Goal: Entertainment & Leisure: Consume media (video, audio)

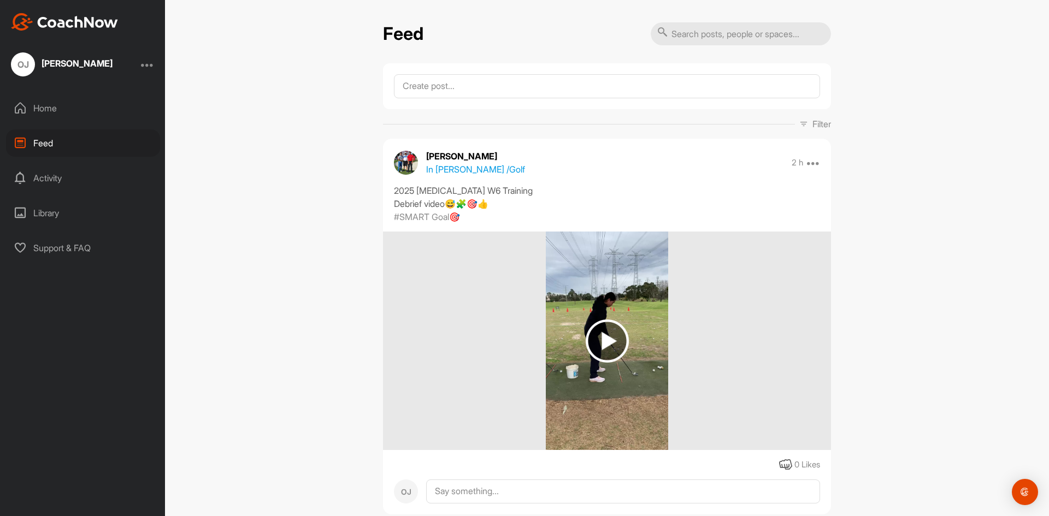
click at [609, 344] on img at bounding box center [606, 340] width 43 height 43
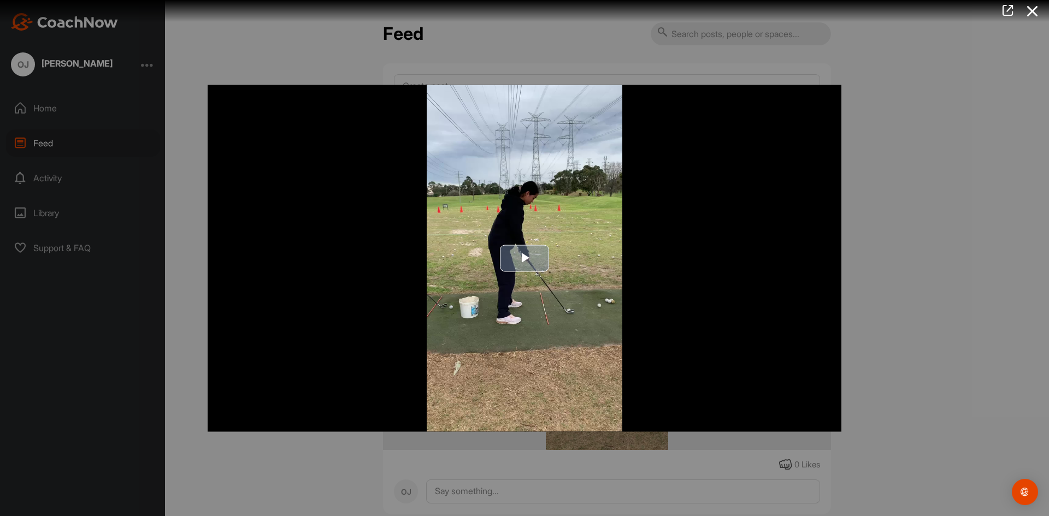
click at [524, 258] on span "Video Player" at bounding box center [524, 258] width 0 height 0
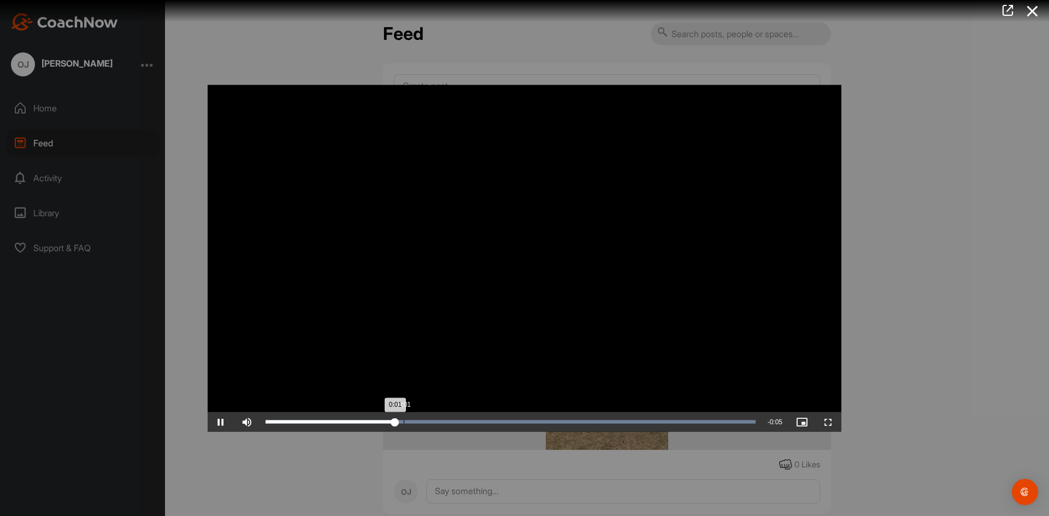
click at [395, 421] on div "0:01" at bounding box center [329, 421] width 129 height 3
click at [488, 426] on div "Loaded : 100.00% 0:02 0:02" at bounding box center [510, 422] width 501 height 20
click at [488, 425] on div "Loaded : 100.00% 0:02 0:02" at bounding box center [510, 422] width 501 height 20
click at [221, 422] on span "Video Player" at bounding box center [221, 422] width 26 height 0
click at [496, 423] on div "Loaded : 100.00% 0:02 0:04" at bounding box center [510, 422] width 501 height 20
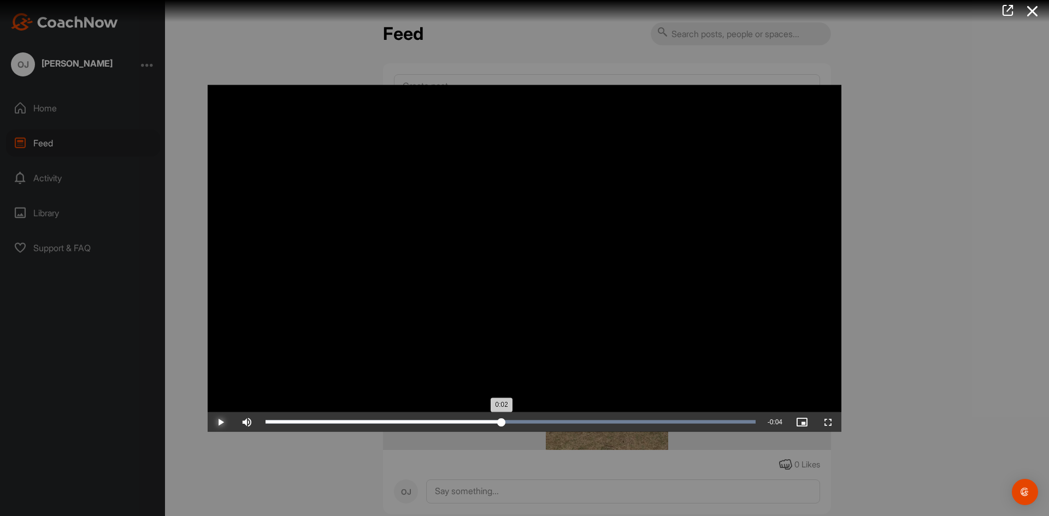
click at [501, 421] on div "Loaded : 100.00% 0:02 0:02" at bounding box center [510, 421] width 490 height 3
click at [506, 418] on div "Loaded : 100.00% 0:02 0:02" at bounding box center [510, 422] width 501 height 20
click at [506, 422] on div "0:02" at bounding box center [385, 421] width 241 height 3
click at [512, 420] on div "0:03" at bounding box center [388, 421] width 247 height 3
drag, startPoint x: 512, startPoint y: 420, endPoint x: 541, endPoint y: 421, distance: 28.9
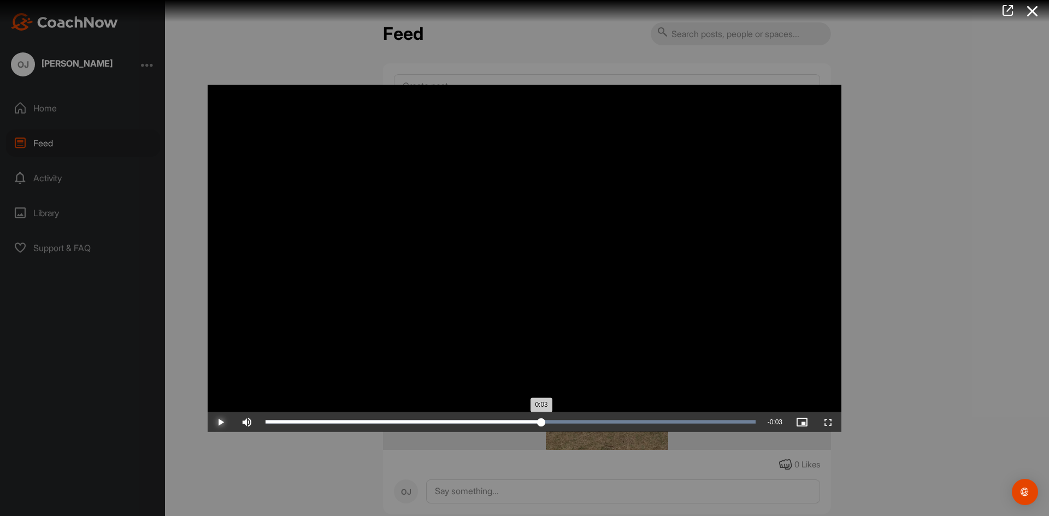
click at [541, 421] on div "0:03" at bounding box center [403, 421] width 276 height 3
click at [537, 420] on div "0:03" at bounding box center [401, 421] width 272 height 3
click at [542, 418] on div "Loaded : 100.00% 0:03 0:03" at bounding box center [510, 422] width 501 height 20
click at [546, 422] on div "0:03" at bounding box center [405, 421] width 281 height 3
click at [551, 420] on div "Loaded : 100.00% 0:03 0:03" at bounding box center [510, 421] width 490 height 3
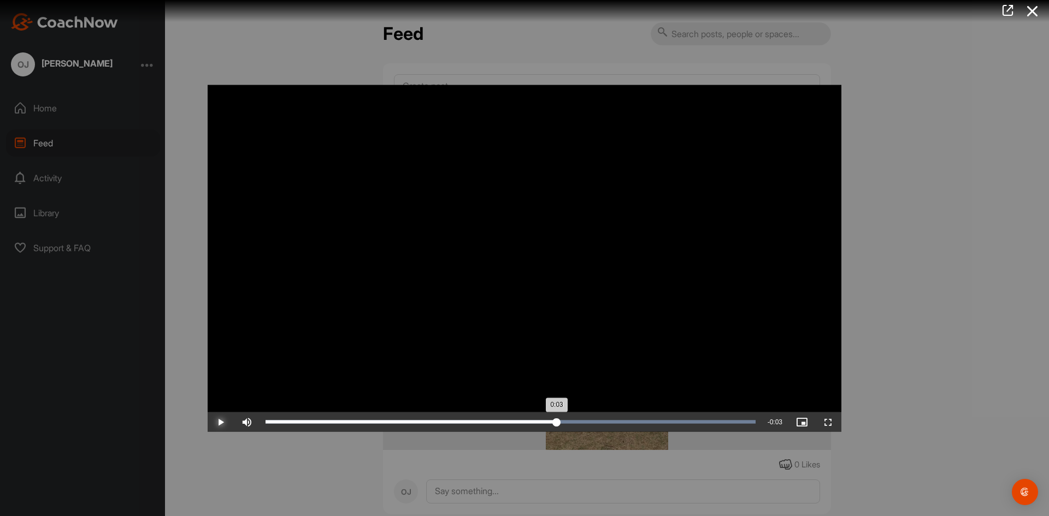
click at [556, 422] on div "Loaded : 100.00% 0:03 0:03" at bounding box center [510, 421] width 490 height 3
click at [560, 420] on div "0:03" at bounding box center [412, 421] width 294 height 3
click at [566, 424] on div "Loaded : 100.00% 0:03 0:03" at bounding box center [510, 422] width 501 height 20
click at [566, 422] on div "0:03" at bounding box center [415, 421] width 301 height 3
click at [564, 422] on div "0:03" at bounding box center [415, 421] width 300 height 3
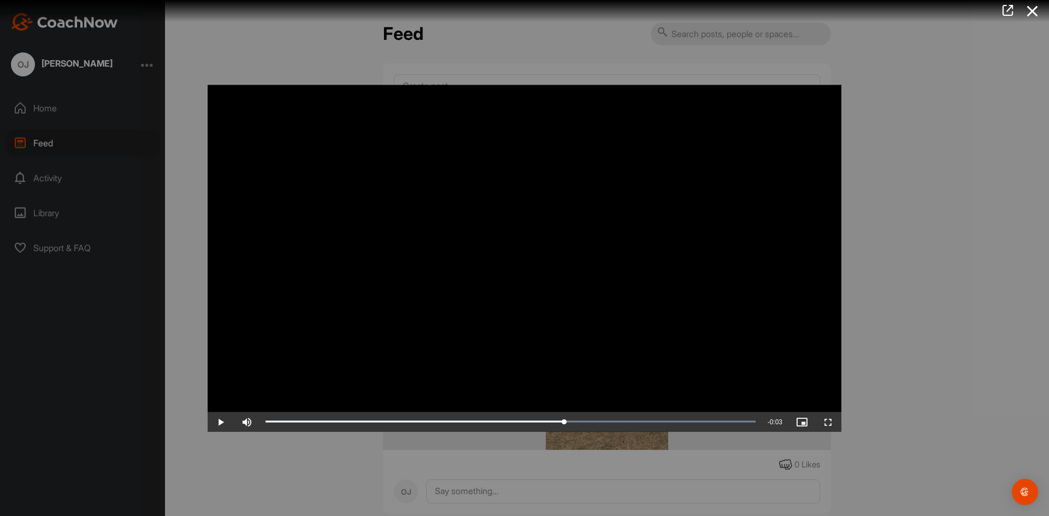
click at [1032, 1] on icon at bounding box center [1032, 11] width 25 height 20
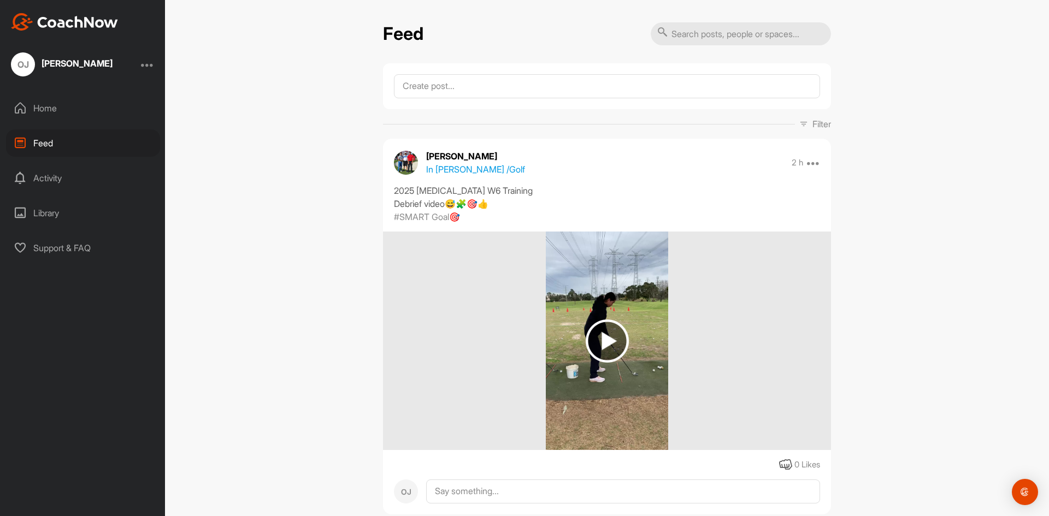
click at [623, 442] on img at bounding box center [607, 341] width 123 height 218
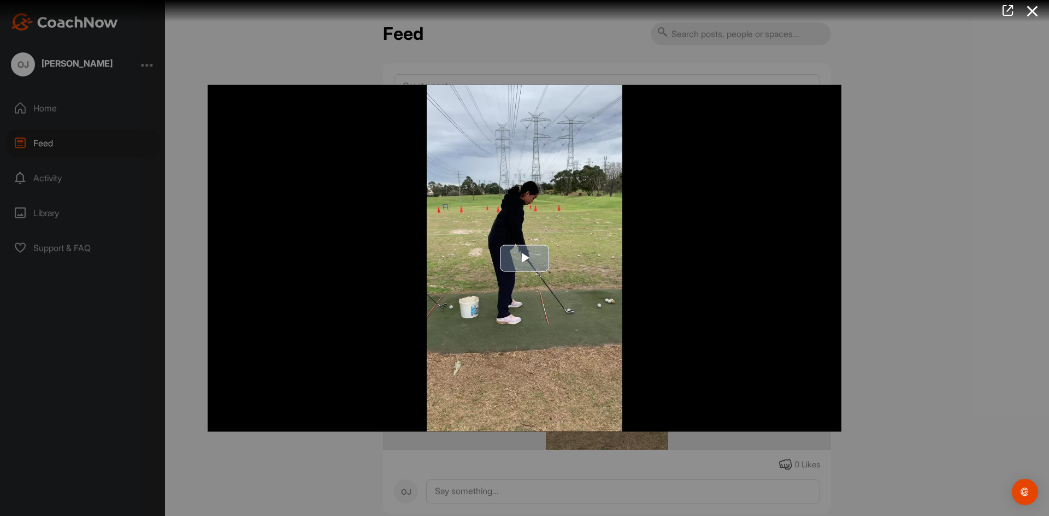
click at [594, 407] on img "Video Player" at bounding box center [524, 258] width 633 height 347
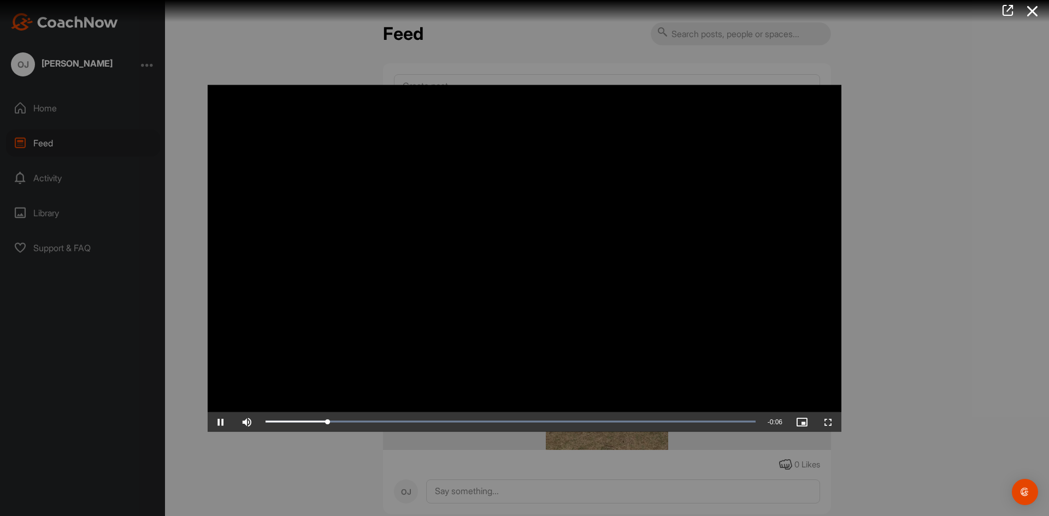
click at [594, 407] on video "Video Player" at bounding box center [524, 258] width 633 height 347
drag, startPoint x: 594, startPoint y: 407, endPoint x: 393, endPoint y: 390, distance: 201.2
click at [393, 390] on video "Video Player" at bounding box center [524, 258] width 633 height 347
click at [279, 419] on div "Loaded : 100.00% 0:00 0:03" at bounding box center [510, 422] width 501 height 20
click at [220, 422] on span "Video Player" at bounding box center [221, 422] width 26 height 0
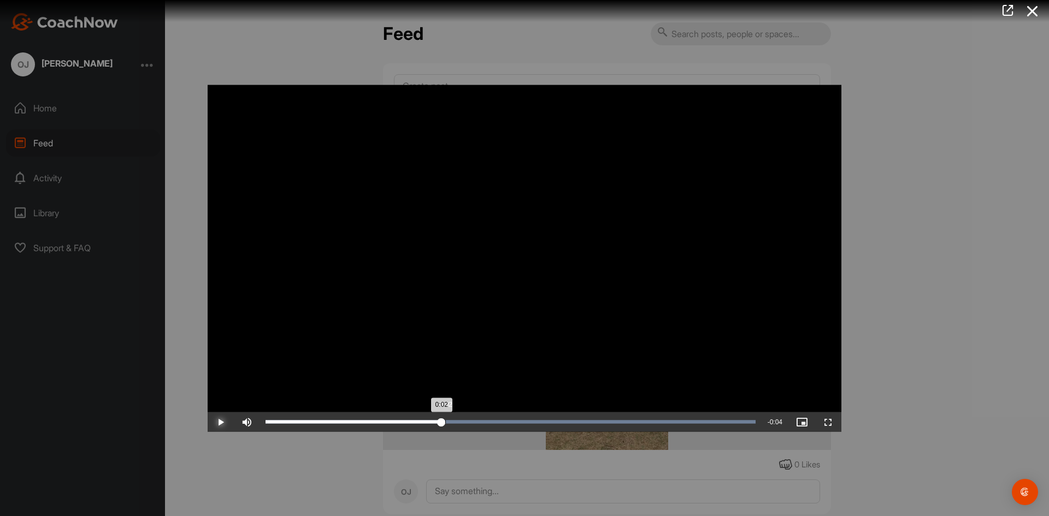
drag, startPoint x: 441, startPoint y: 414, endPoint x: 467, endPoint y: 425, distance: 28.4
click at [467, 424] on div "Loaded : 100.00% 0:02 0:02" at bounding box center [510, 422] width 501 height 20
drag, startPoint x: 467, startPoint y: 425, endPoint x: 605, endPoint y: 427, distance: 137.6
click at [605, 427] on div "Loaded : 100.00% 0:04 0:04" at bounding box center [510, 422] width 501 height 20
click at [609, 420] on div "0:04" at bounding box center [436, 421] width 343 height 3
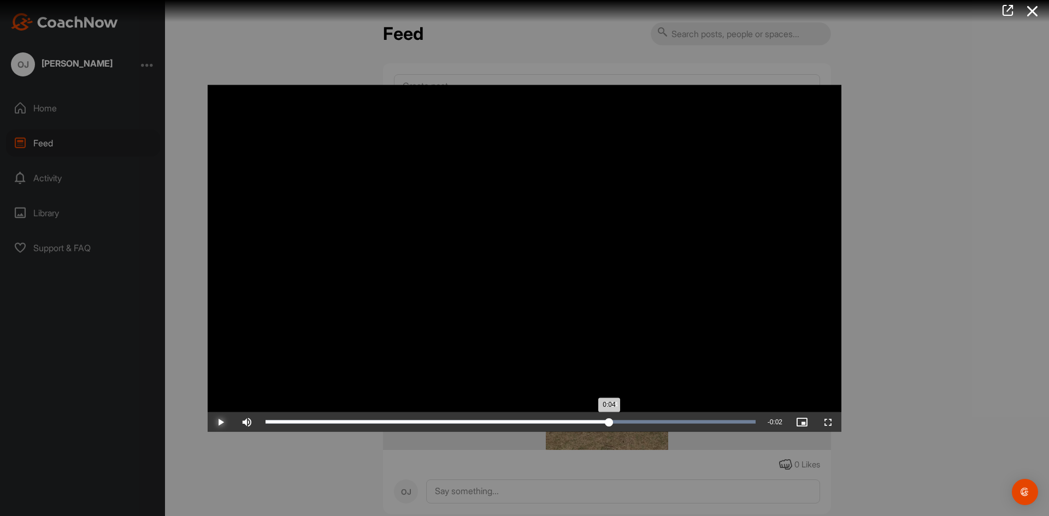
click at [609, 420] on div "0:04" at bounding box center [436, 421] width 343 height 3
click at [611, 420] on div "0:04" at bounding box center [437, 421] width 345 height 3
click at [622, 420] on div "Loaded : 100.00% 0:04 0:04" at bounding box center [510, 421] width 490 height 3
click at [629, 419] on div "Loaded : 100.00% 0:04 0:04" at bounding box center [510, 422] width 501 height 20
click at [1041, 7] on icon at bounding box center [1032, 11] width 25 height 20
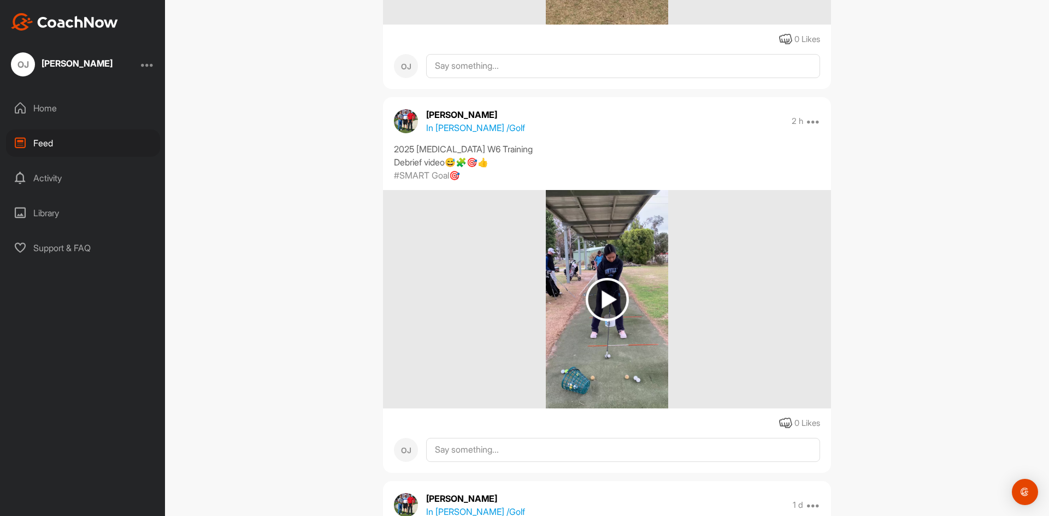
scroll to position [491, 0]
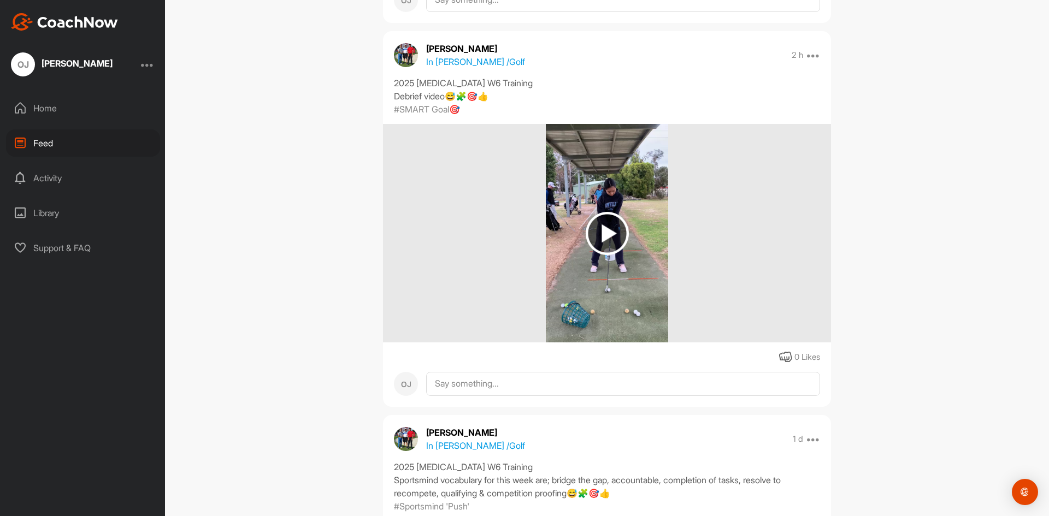
click at [606, 232] on img at bounding box center [606, 233] width 43 height 43
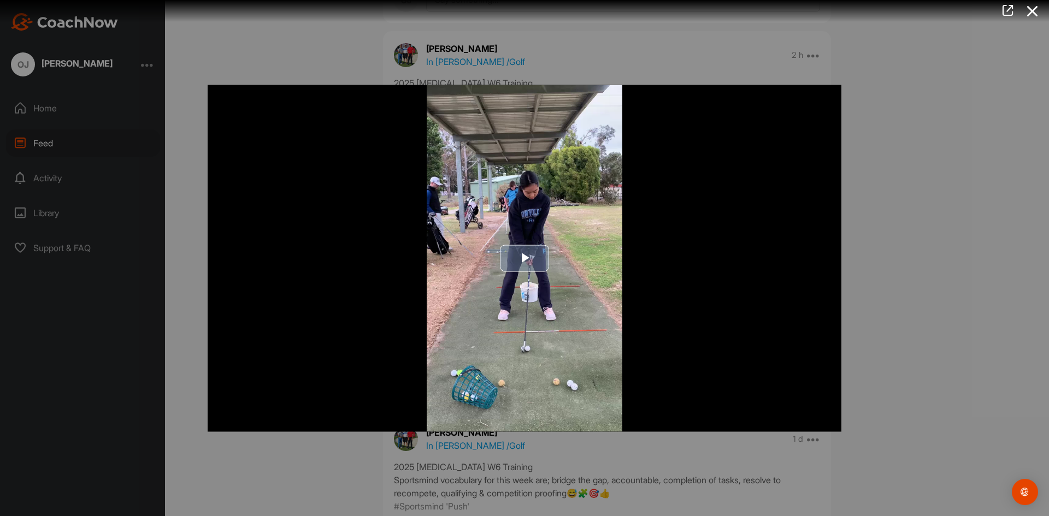
click at [524, 258] on span "Video Player" at bounding box center [524, 258] width 0 height 0
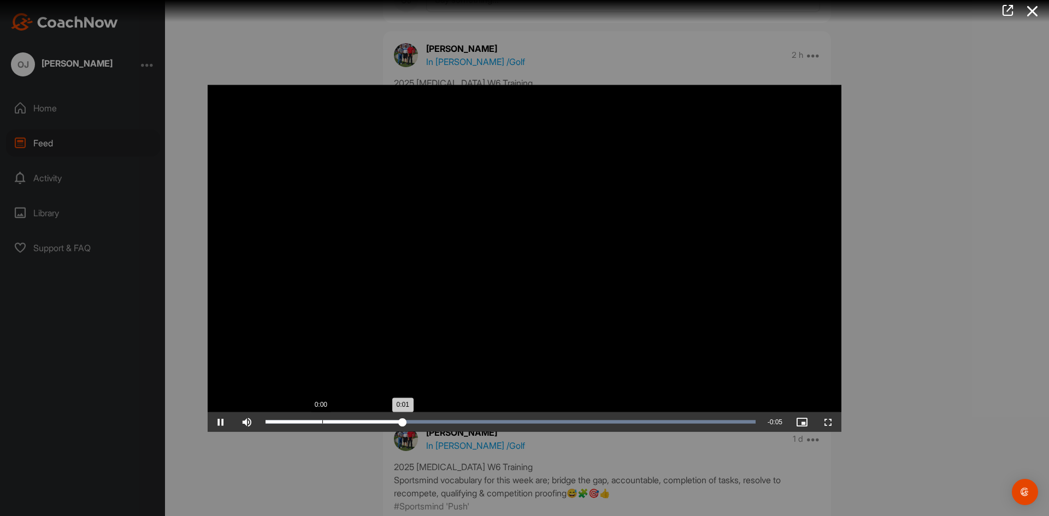
click at [318, 428] on div "Loaded : 100.00% 0:00 0:01" at bounding box center [510, 422] width 501 height 20
click at [220, 422] on span "Video Player" at bounding box center [221, 422] width 26 height 0
click at [585, 422] on div "Loaded : 100.00% 0:04 0:04" at bounding box center [510, 421] width 490 height 3
click at [588, 420] on div "0:04" at bounding box center [426, 421] width 322 height 3
click at [594, 422] on div "Loaded : 100.00% 0:04 0:04" at bounding box center [510, 421] width 490 height 3
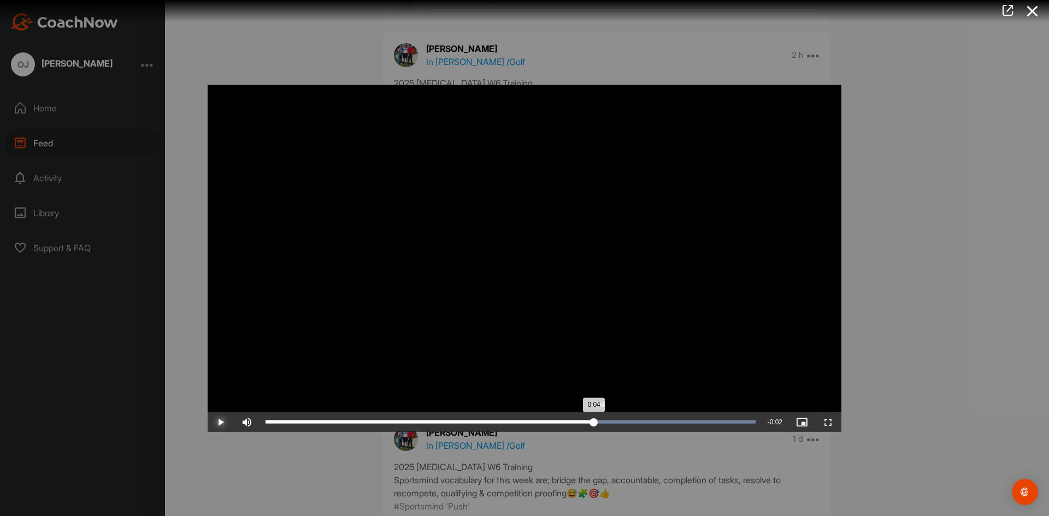
click at [599, 420] on div "Loaded : 100.00% 0:04 0:04" at bounding box center [510, 421] width 490 height 3
click at [599, 420] on div "0:04" at bounding box center [432, 421] width 334 height 3
click at [609, 419] on div "Loaded : 100.00% 0:04 0:04" at bounding box center [510, 422] width 501 height 20
click at [614, 419] on div "Loaded : 100.00% 0:04 0:04" at bounding box center [510, 422] width 501 height 20
click at [623, 419] on div "Loaded : 100.00% 0:05 0:04" at bounding box center [510, 422] width 501 height 20
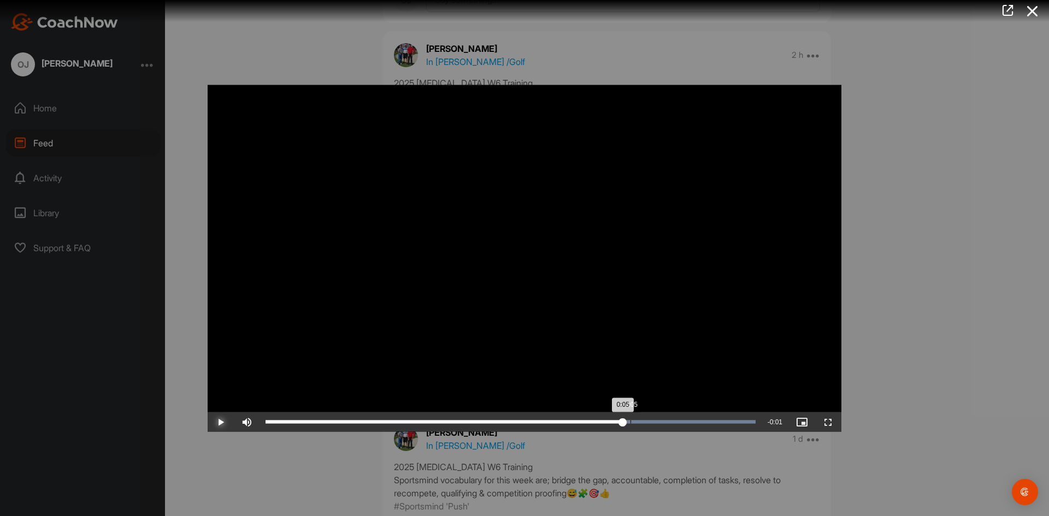
click at [629, 423] on div "Loaded : 100.00% 0:05 0:05" at bounding box center [510, 421] width 490 height 3
click at [627, 423] on div "0:05" at bounding box center [447, 421] width 364 height 3
click at [624, 423] on div "0:05" at bounding box center [446, 421] width 362 height 3
click at [630, 422] on div "Loaded : 100.00% 0:05 0:05" at bounding box center [510, 421] width 490 height 3
click at [629, 422] on div "0:05" at bounding box center [447, 421] width 364 height 3
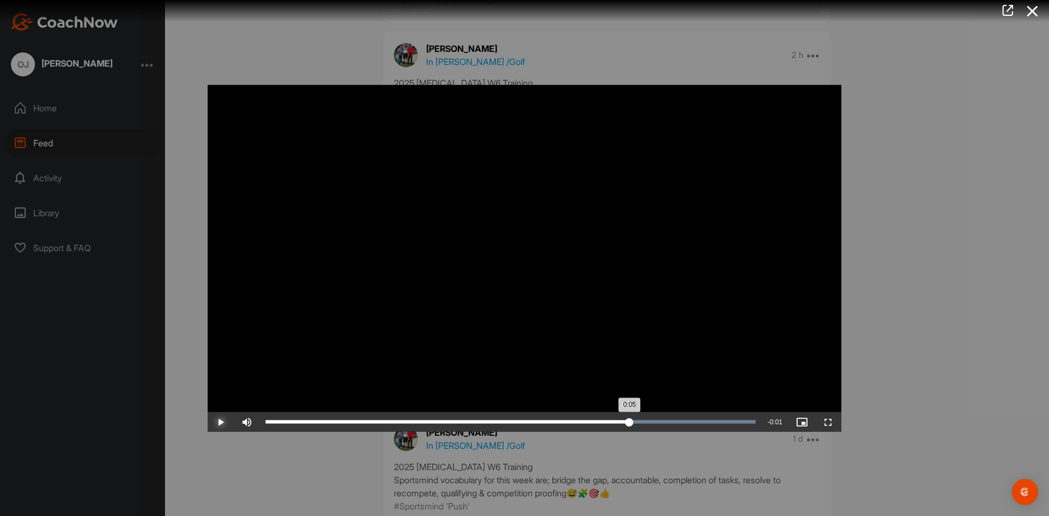
click at [626, 420] on div "0:05" at bounding box center [447, 421] width 364 height 3
click at [621, 421] on div "0:05" at bounding box center [443, 421] width 356 height 3
click at [621, 420] on div "0:05" at bounding box center [443, 421] width 356 height 3
click at [624, 420] on div "0:05" at bounding box center [444, 421] width 359 height 3
click at [626, 420] on div "0:05" at bounding box center [445, 421] width 360 height 3
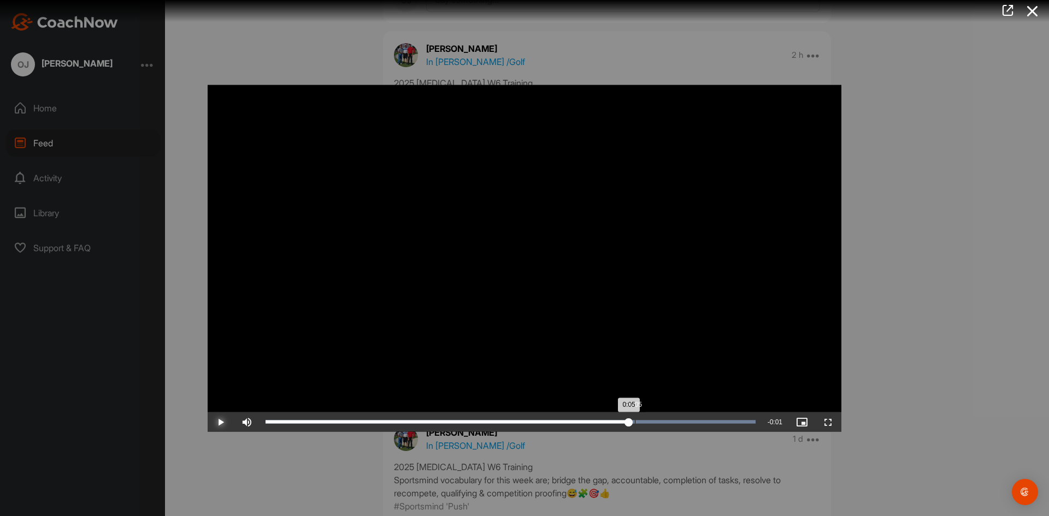
click at [635, 420] on div "Loaded : 100.00% 0:05 0:05" at bounding box center [510, 421] width 490 height 3
click at [635, 420] on div "0:05" at bounding box center [449, 421] width 369 height 3
click at [644, 418] on div "Loaded : 100.00% 0:05 0:05" at bounding box center [510, 422] width 501 height 20
click at [644, 420] on div "0:05" at bounding box center [454, 421] width 378 height 3
click at [645, 421] on div "0:05" at bounding box center [455, 421] width 380 height 3
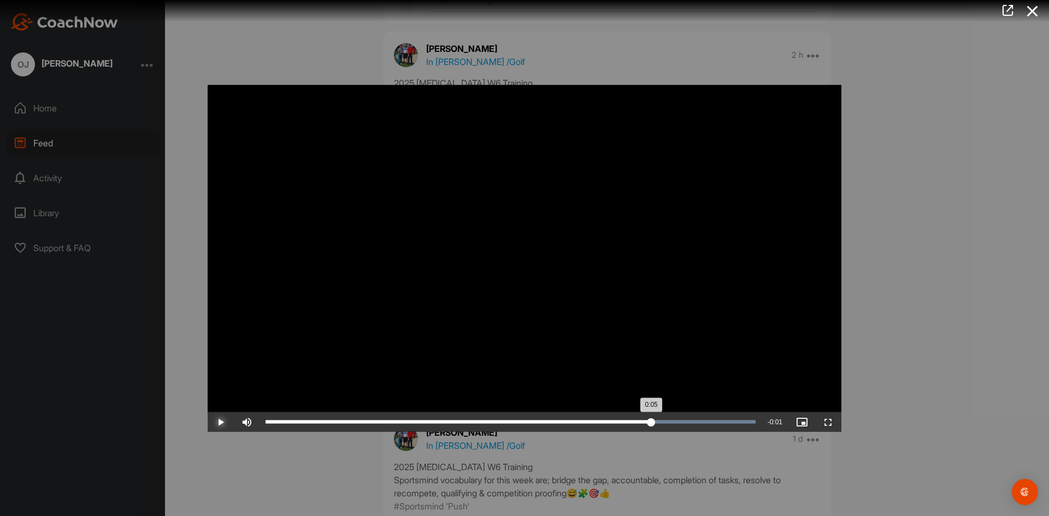
click at [651, 421] on div "0:05" at bounding box center [458, 421] width 386 height 3
click at [655, 420] on div "0:05" at bounding box center [459, 421] width 389 height 3
click at [659, 420] on div "0:05" at bounding box center [462, 421] width 394 height 3
click at [659, 421] on div "0:05" at bounding box center [462, 421] width 394 height 3
click at [666, 421] on div "0:05" at bounding box center [465, 421] width 400 height 3
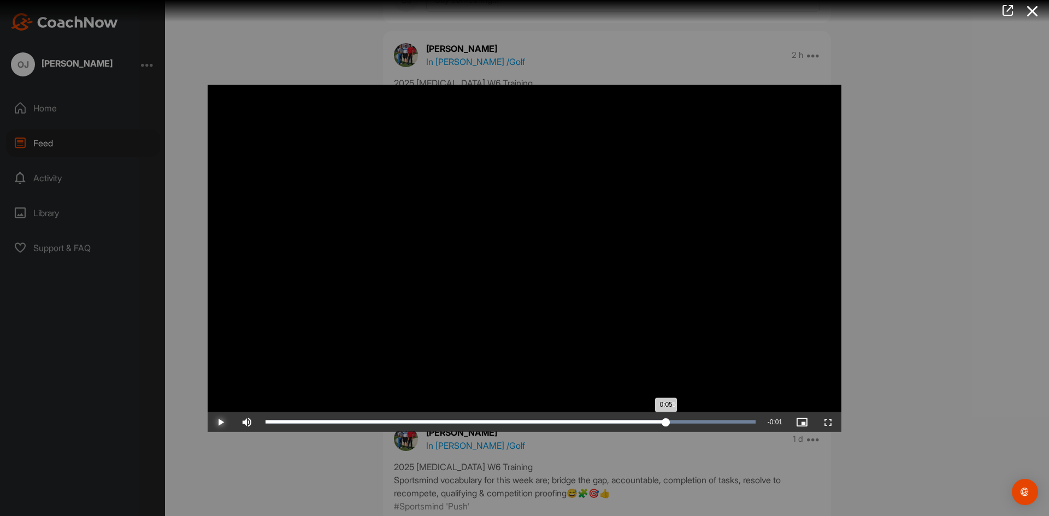
click at [666, 421] on div "0:05" at bounding box center [465, 421] width 400 height 3
click at [671, 420] on div "0:05" at bounding box center [468, 421] width 406 height 3
click at [676, 421] on div "0:05" at bounding box center [470, 421] width 410 height 3
click at [678, 421] on div "0:05" at bounding box center [471, 421] width 412 height 3
click at [682, 422] on div "0:05" at bounding box center [473, 421] width 416 height 3
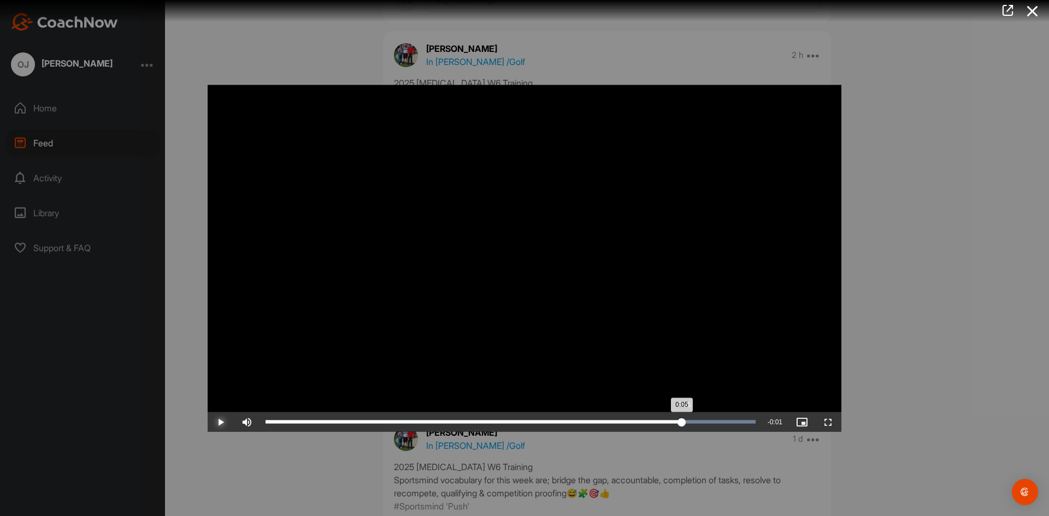
click at [682, 422] on div "0:05" at bounding box center [473, 421] width 416 height 3
click at [683, 421] on div "0:05" at bounding box center [474, 421] width 418 height 3
click at [686, 420] on div "0:05" at bounding box center [475, 421] width 421 height 3
click at [687, 420] on div "0:05" at bounding box center [476, 421] width 422 height 3
click at [688, 421] on div "0:05" at bounding box center [476, 421] width 422 height 3
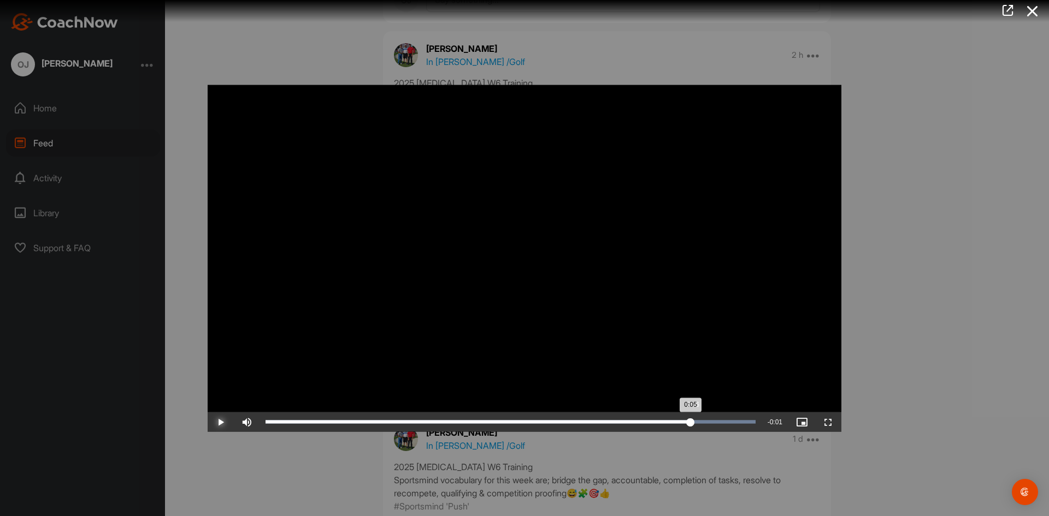
click at [690, 420] on div "0:05" at bounding box center [477, 421] width 425 height 3
click at [697, 420] on div "Loaded : 100.00% 0:06 0:06" at bounding box center [510, 421] width 490 height 3
click at [701, 422] on div "0:06" at bounding box center [482, 421] width 435 height 3
click at [701, 420] on div "0:06" at bounding box center [482, 421] width 435 height 3
click at [713, 421] on div "Loaded : 100.00% 0:06 0:06" at bounding box center [510, 421] width 490 height 3
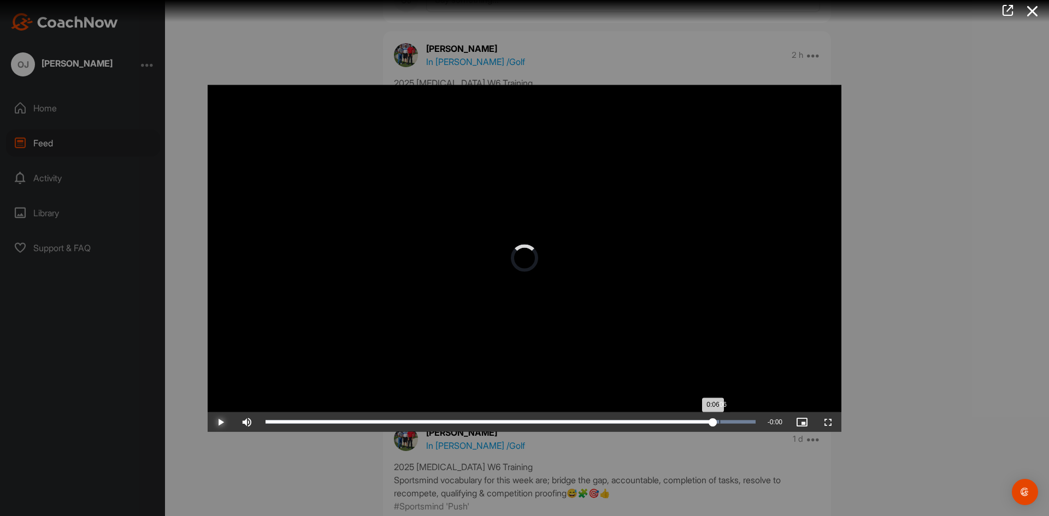
click at [720, 421] on div "Loaded : 100.00% 0:06 0:06" at bounding box center [510, 421] width 490 height 3
click at [726, 418] on div "Loaded : 100.00% 0:06 0:06" at bounding box center [510, 422] width 501 height 20
click at [733, 418] on div "Loaded : 100.00% 0:06 0:06" at bounding box center [510, 422] width 501 height 20
click at [739, 420] on div "Loaded : 100.00% 0:06 0:06" at bounding box center [510, 421] width 490 height 3
click at [744, 421] on div "Loaded : 100.00% 0:06 0:06" at bounding box center [510, 421] width 490 height 3
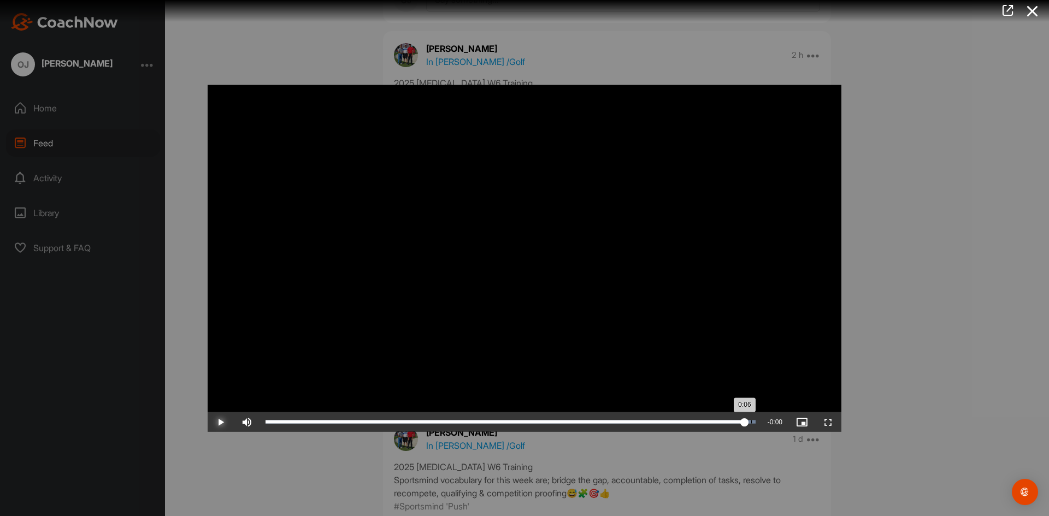
click at [751, 417] on div "Loaded : 100.00% 0:06 0:06" at bounding box center [510, 422] width 501 height 20
drag, startPoint x: 753, startPoint y: 418, endPoint x: 761, endPoint y: 419, distance: 8.2
click at [761, 419] on div "Play Skip Backward Skip Forward Mute Current Time 0:06 / Duration 0:06 Loaded :…" at bounding box center [524, 422] width 633 height 20
click at [1025, 14] on icon at bounding box center [1032, 11] width 25 height 20
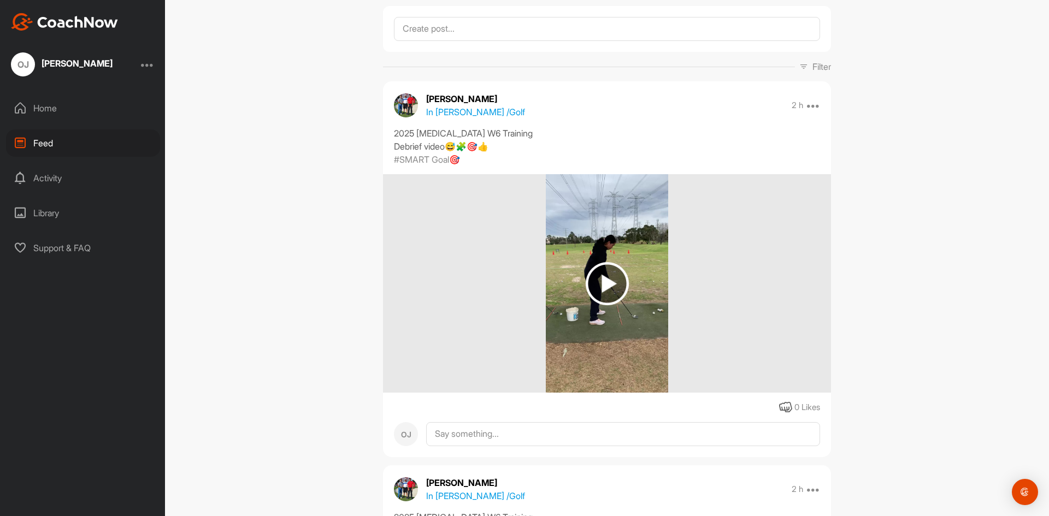
scroll to position [0, 0]
